Goal: Information Seeking & Learning: Understand process/instructions

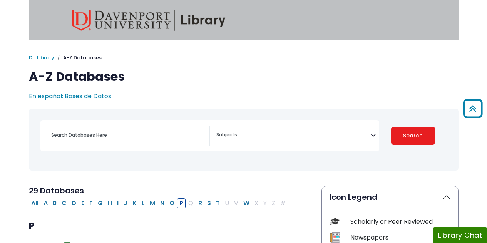
select select "Database Subject Filter"
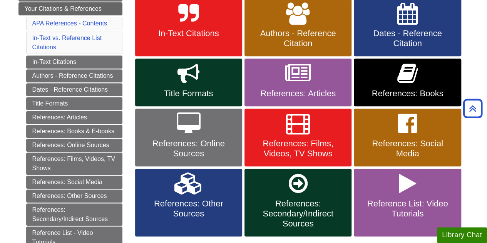
scroll to position [155, 0]
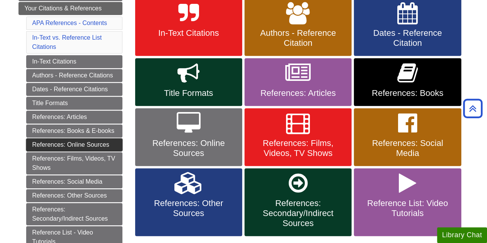
drag, startPoint x: 88, startPoint y: 138, endPoint x: 77, endPoint y: 141, distance: 11.7
click at [77, 141] on link "References: Online Sources" at bounding box center [74, 144] width 96 height 13
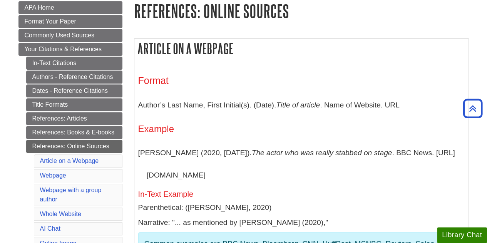
scroll to position [139, 0]
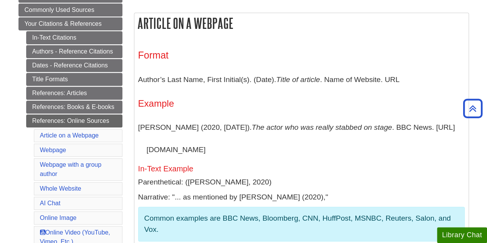
click at [314, 161] on div "Format Author’s Last Name, First Initial(s). (Date). Title of article . Name of…" at bounding box center [301, 149] width 326 height 199
